Goal: Feedback & Contribution: Contribute content

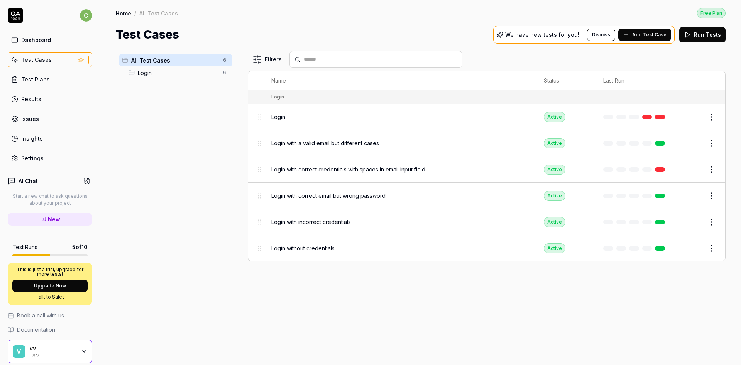
click at [33, 159] on div "Settings" at bounding box center [32, 158] width 22 height 8
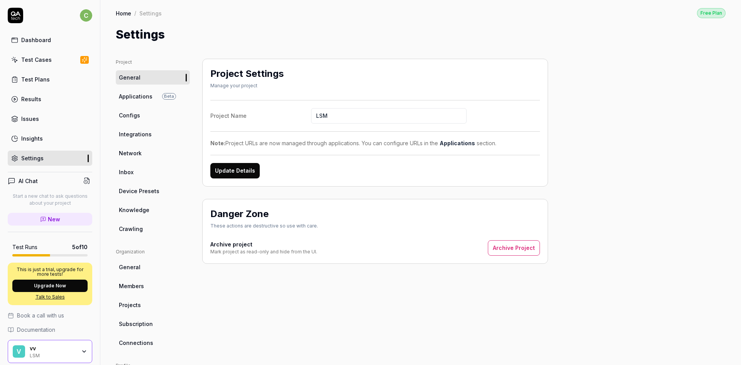
scroll to position [39, 0]
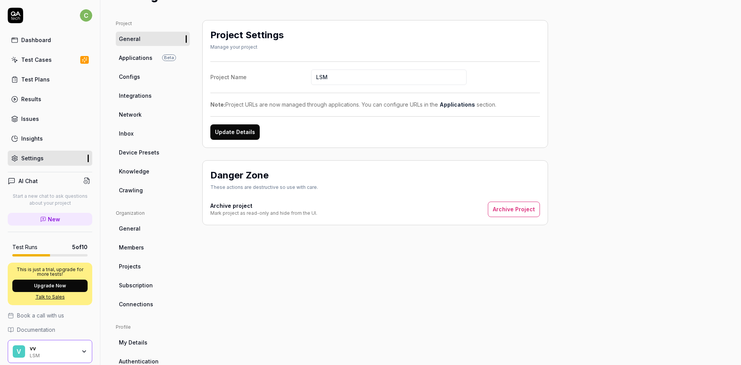
click at [146, 174] on span "Knowledge" at bounding box center [134, 171] width 30 height 8
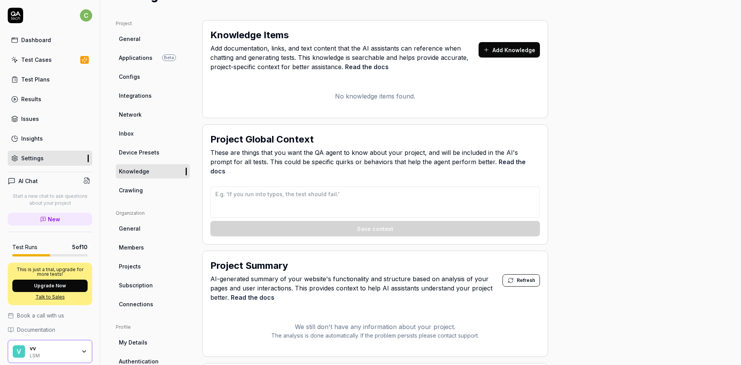
type textarea "*"
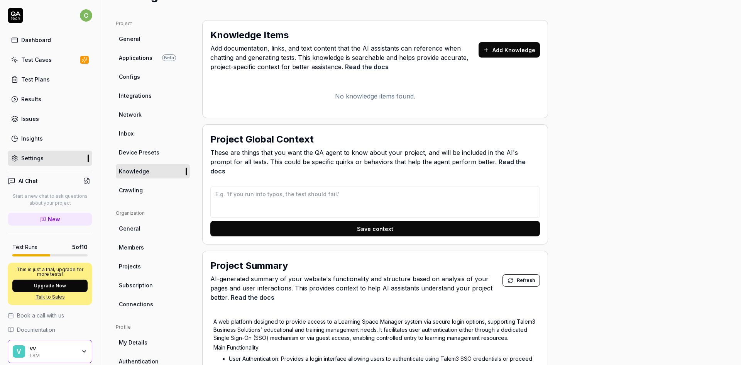
click at [514, 52] on button "Add Knowledge" at bounding box center [508, 49] width 61 height 15
